Goal: Information Seeking & Learning: Learn about a topic

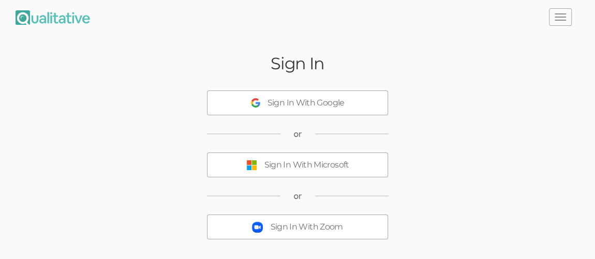
click at [322, 169] on div "Sign In With Microsoft" at bounding box center [306, 165] width 85 height 12
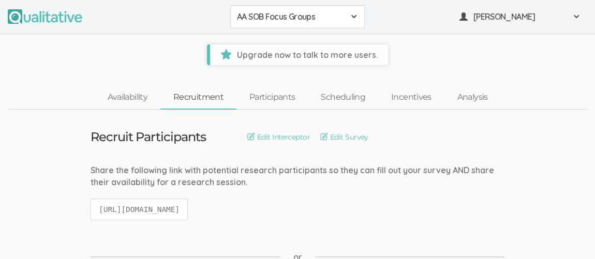
click at [354, 17] on span at bounding box center [353, 16] width 8 height 8
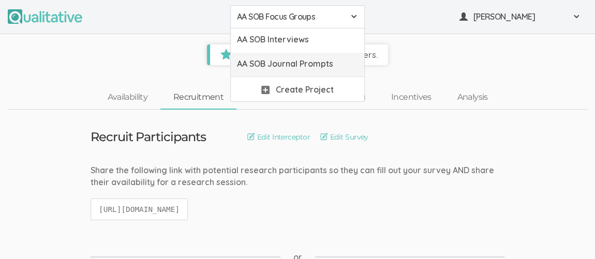
click at [332, 63] on span "AA SOB Journal Prompts" at bounding box center [297, 64] width 121 height 12
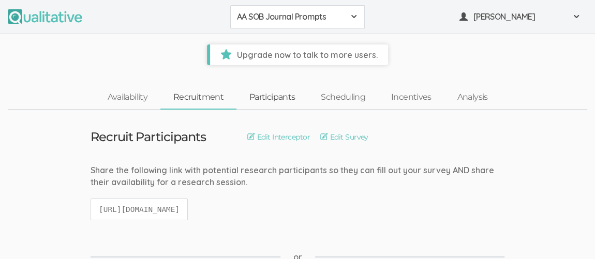
click at [272, 96] on link "Participants" at bounding box center [271, 97] width 71 height 22
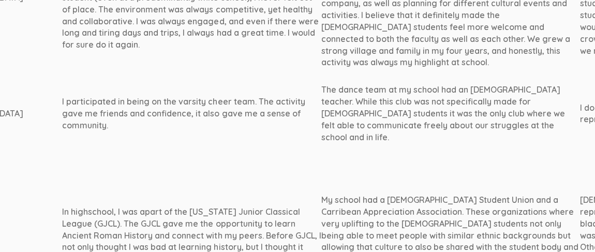
scroll to position [1116, 766]
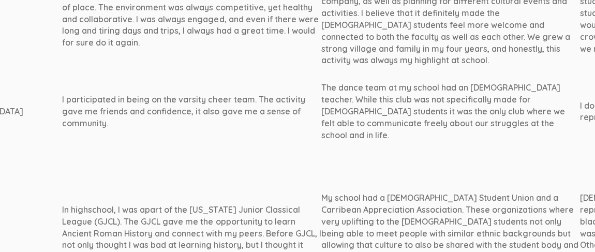
drag, startPoint x: 256, startPoint y: 55, endPoint x: 437, endPoint y: 96, distance: 185.1
click at [437, 96] on td "The dance team at my school had an [DEMOGRAPHIC_DATA] teacher. While this club …" at bounding box center [450, 111] width 259 height 74
copy div "The dance team at my school had an [DEMOGRAPHIC_DATA] teacher. While this club …"
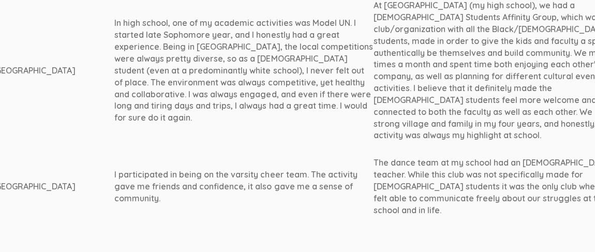
scroll to position [1042, 713]
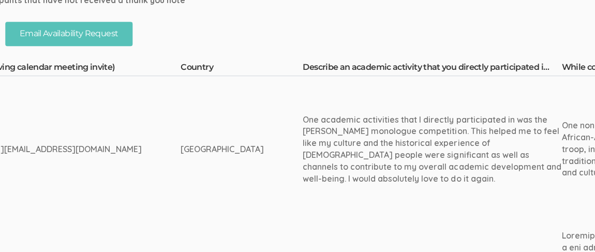
scroll to position [269, 525]
click at [433, 69] on th "Describe an academic activity that you directly participated in as a former [DE…" at bounding box center [431, 68] width 259 height 14
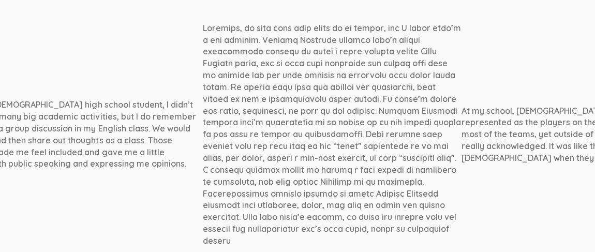
scroll to position [476, 879]
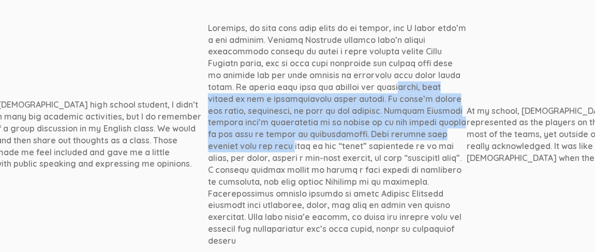
drag, startPoint x: 332, startPoint y: 59, endPoint x: 200, endPoint y: 119, distance: 145.8
click at [207, 119] on div at bounding box center [336, 134] width 259 height 224
copy div "It always felt like our culture was overlooked, even though it was a predominan…"
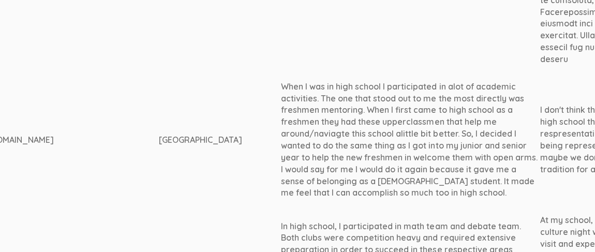
scroll to position [658, 550]
drag, startPoint x: 214, startPoint y: 63, endPoint x: 423, endPoint y: 165, distance: 233.1
click at [423, 165] on div "When I was in high school I participated in alot of academic activities. The on…" at bounding box center [407, 140] width 259 height 118
copy div "When I was in high school I participated in alot of academic activities. The on…"
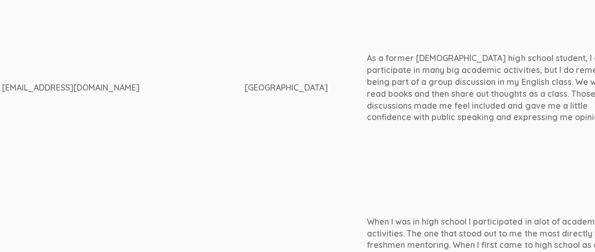
scroll to position [523, 462]
click at [483, 139] on td "As a former [DEMOGRAPHIC_DATA] high school student, I didn’t participate in man…" at bounding box center [495, 88] width 259 height 240
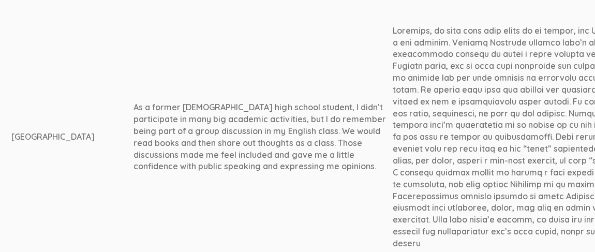
scroll to position [474, 692]
drag, startPoint x: 256, startPoint y: 98, endPoint x: 319, endPoint y: 146, distance: 79.6
click at [319, 146] on div "As a former [DEMOGRAPHIC_DATA] high school student, I didn’t participate in man…" at bounding box center [264, 136] width 259 height 71
copy div "I do remember being part of a group discussion in my English class. We would re…"
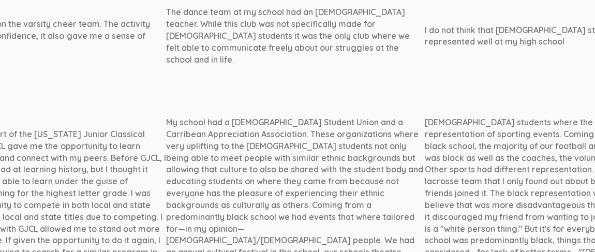
scroll to position [1200, 921]
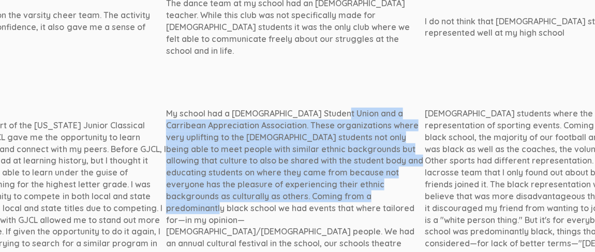
drag, startPoint x: 100, startPoint y: 70, endPoint x: 129, endPoint y: 154, distance: 88.1
click at [165, 154] on div "My school had a [DEMOGRAPHIC_DATA] Student Union and a Carribean Appreciation A…" at bounding box center [294, 190] width 259 height 165
copy div "My school had a [DEMOGRAPHIC_DATA] Student Union and a Carribean Appreciation A…"
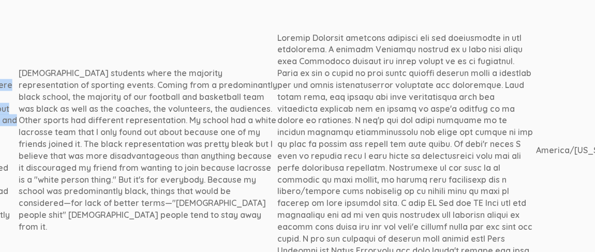
scroll to position [1241, 1326]
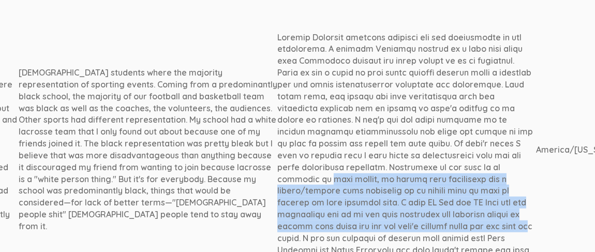
drag, startPoint x: 212, startPoint y: 125, endPoint x: 377, endPoint y: 171, distance: 170.6
click at [377, 171] on div at bounding box center [406, 150] width 259 height 236
copy div "Regardless of the race of my teachers in high school, it almost felt imperative…"
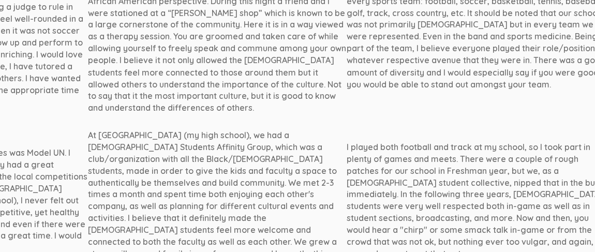
scroll to position [912, 1000]
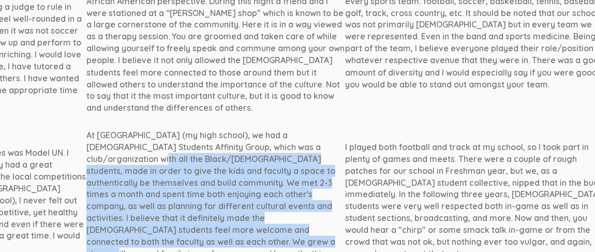
drag, startPoint x: 123, startPoint y: 122, endPoint x: 171, endPoint y: 202, distance: 93.2
click at [171, 202] on div "At [GEOGRAPHIC_DATA] (my high school), we had a [DEMOGRAPHIC_DATA] Students Aff…" at bounding box center [215, 200] width 259 height 142
copy div "a club/organization with all the Black/[DEMOGRAPHIC_DATA] students, made in ord…"
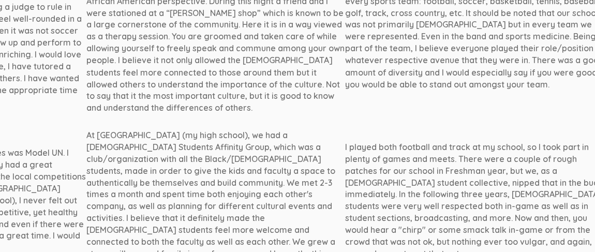
click at [86, 129] on div "At [GEOGRAPHIC_DATA] (my high school), we had a [DEMOGRAPHIC_DATA] Students Aff…" at bounding box center [215, 200] width 259 height 142
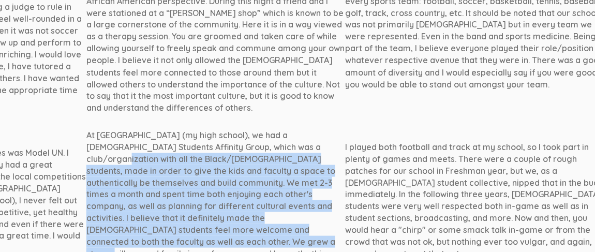
drag, startPoint x: 81, startPoint y: 120, endPoint x: 170, endPoint y: 202, distance: 120.8
click at [170, 202] on div "At [GEOGRAPHIC_DATA] (my high school), we had a [DEMOGRAPHIC_DATA] Students Aff…" at bounding box center [215, 200] width 259 height 142
copy div "which was a club/organization with all the Black/[DEMOGRAPHIC_DATA] students, m…"
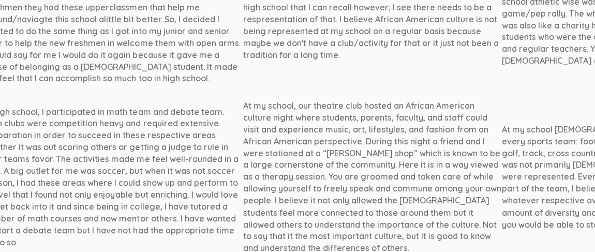
scroll to position [772, 842]
click at [391, 166] on div "At my school, our theatre club hosted an African American culture night where s…" at bounding box center [373, 177] width 259 height 154
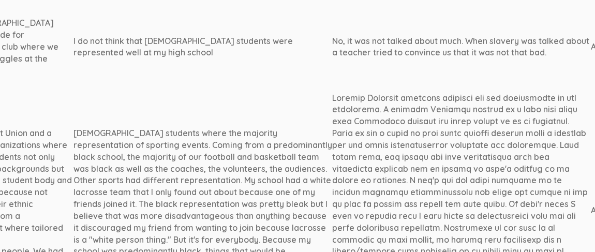
scroll to position [1181, 1267]
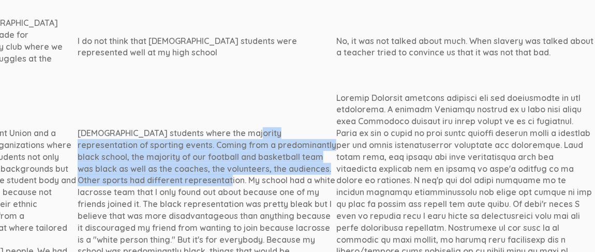
drag, startPoint x: 12, startPoint y: 89, endPoint x: 180, endPoint y: 127, distance: 171.7
click at [180, 127] on div "[DEMOGRAPHIC_DATA] students where the majority representation of sporting event…" at bounding box center [207, 209] width 259 height 165
copy div "[DEMOGRAPHIC_DATA] students where the majority representation of sporting event…"
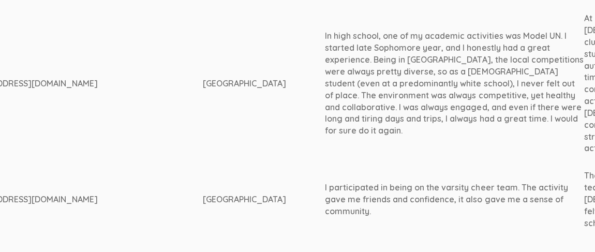
scroll to position [1028, 503]
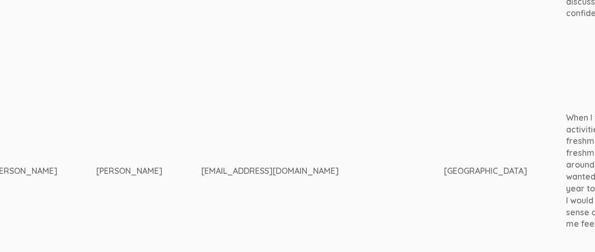
scroll to position [627, 0]
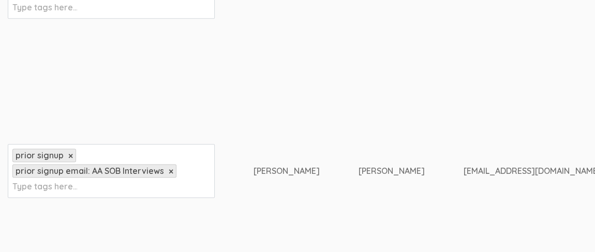
click at [525, 184] on td "[EMAIL_ADDRESS][DOMAIN_NAME]" at bounding box center [584, 170] width 242 height 133
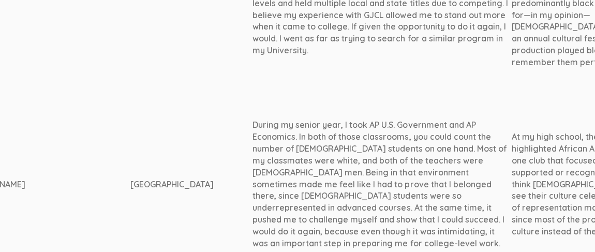
scroll to position [1405, 575]
drag, startPoint x: 188, startPoint y: 71, endPoint x: 420, endPoint y: 175, distance: 254.5
click at [420, 175] on div "During my senior year, I took AP U.S. Government and AP Economics. In both of t…" at bounding box center [382, 184] width 259 height 130
copy div "During my senior year, I took AP U.S. Government and AP Economics. In both of t…"
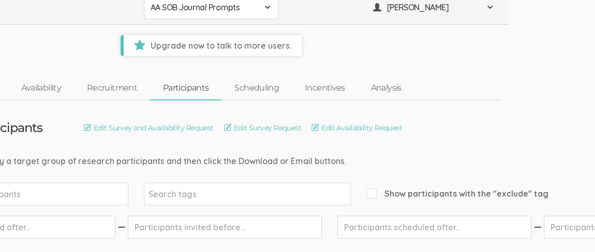
scroll to position [0, 86]
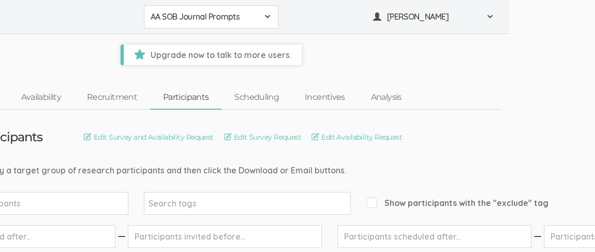
click at [269, 17] on span at bounding box center [267, 16] width 8 height 8
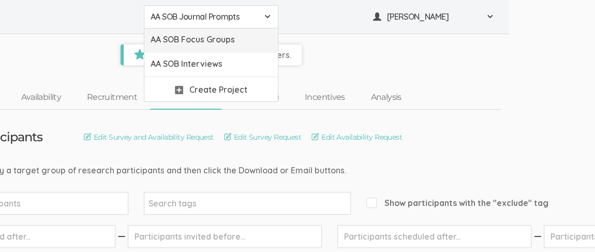
click at [226, 44] on span "AA SOB Focus Groups" at bounding box center [210, 40] width 121 height 12
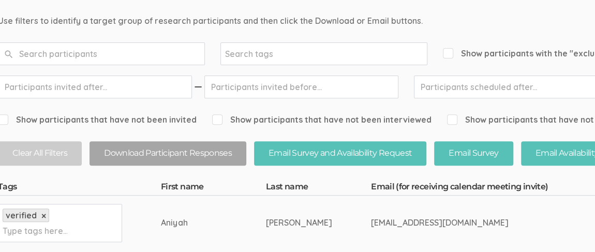
scroll to position [0, 10]
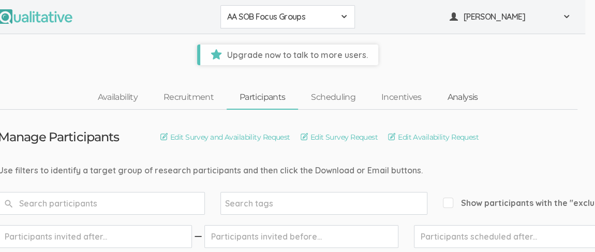
click at [465, 95] on link "Analysis" at bounding box center [462, 97] width 56 height 22
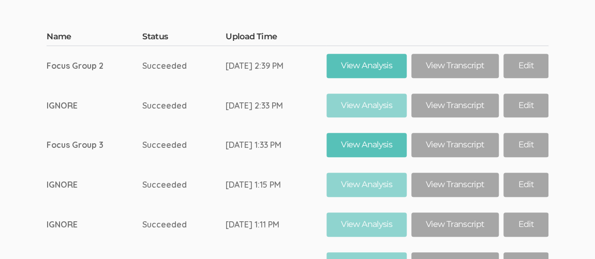
scroll to position [235, 0]
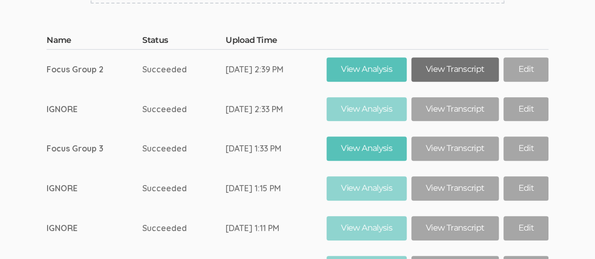
click at [444, 72] on link "View Transcript" at bounding box center [454, 69] width 87 height 24
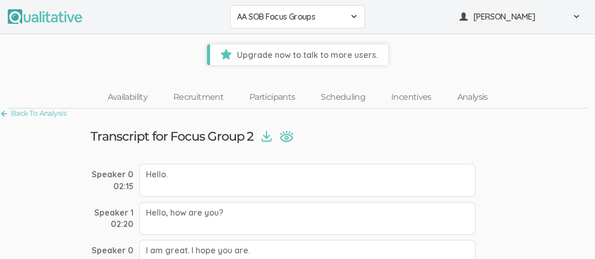
click at [359, 17] on button "AA SOB Focus Groups" at bounding box center [297, 16] width 134 height 23
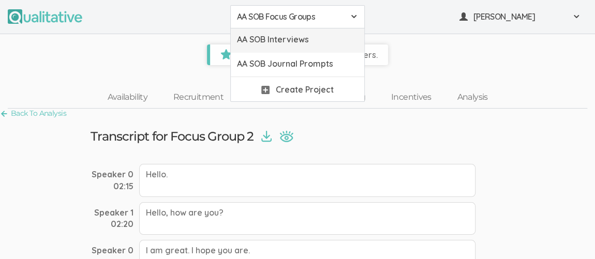
click at [324, 39] on span "AA SOB Interviews" at bounding box center [297, 40] width 121 height 12
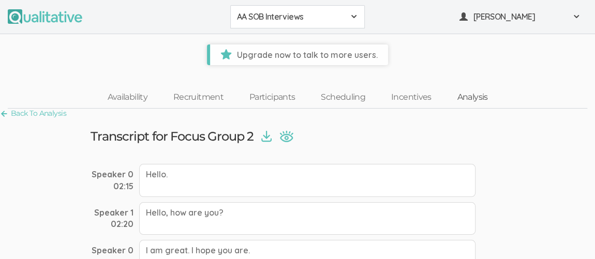
click at [478, 98] on link "Analysis" at bounding box center [472, 97] width 56 height 22
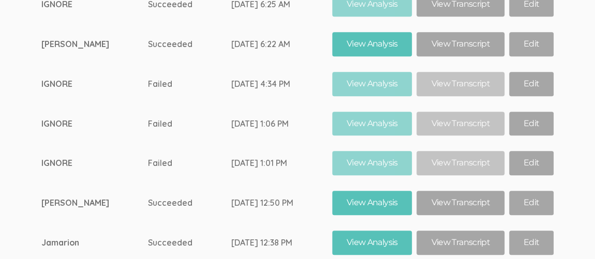
scroll to position [6356, 0]
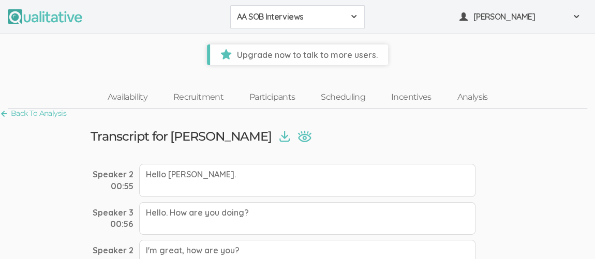
click at [555, 106] on nav "Availability Recruitment Participants Scheduling Incentives Analysis" at bounding box center [297, 97] width 579 height 23
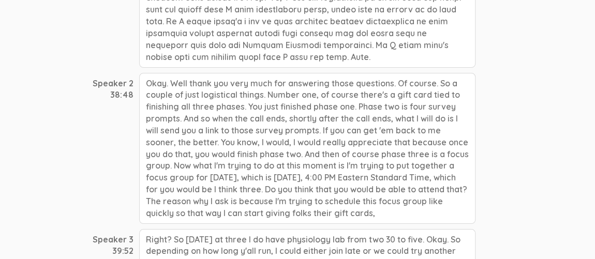
scroll to position [5829, 0]
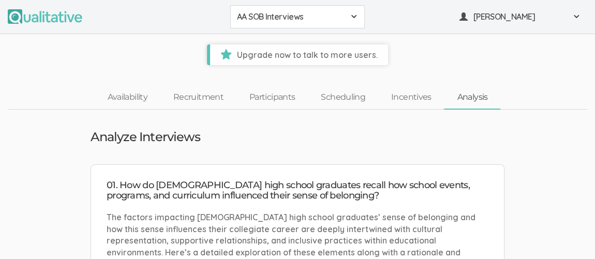
click at [355, 19] on span at bounding box center [353, 16] width 8 height 8
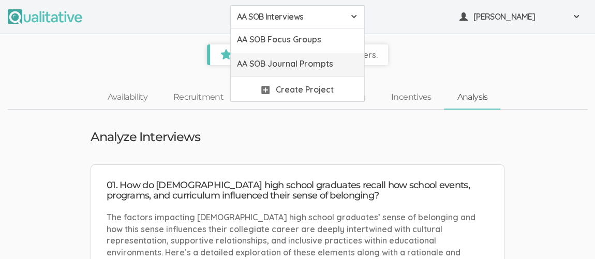
click at [330, 63] on span "AA SOB Journal Prompts" at bounding box center [297, 64] width 121 height 12
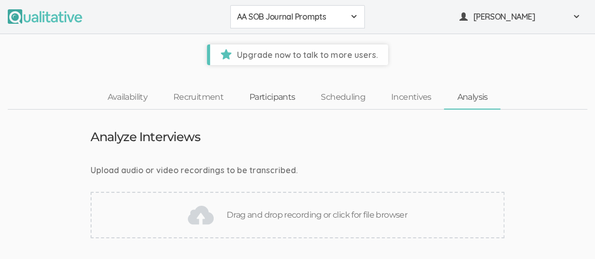
click at [275, 95] on link "Participants" at bounding box center [271, 97] width 71 height 22
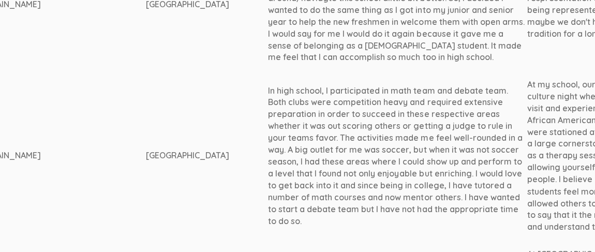
scroll to position [793, 560]
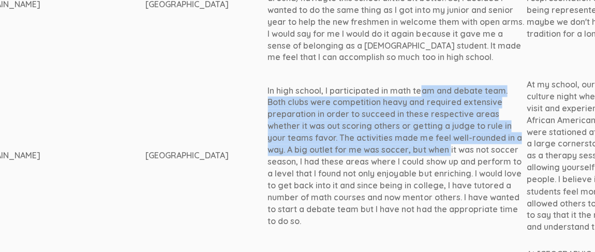
drag, startPoint x: 202, startPoint y: 65, endPoint x: 221, endPoint y: 123, distance: 61.3
click at [267, 123] on div "In high school, I participated in math team and debate team. Both clubs were co…" at bounding box center [396, 156] width 259 height 142
